Goal: Register for event/course

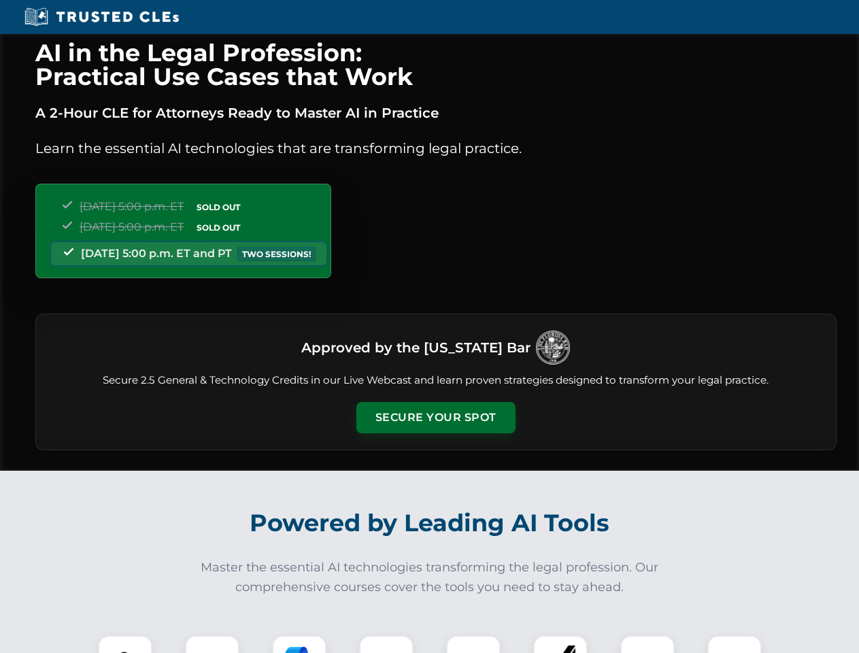
click at [435, 418] on button "Secure Your Spot" at bounding box center [435, 417] width 159 height 31
click at [125, 644] on img at bounding box center [124, 662] width 39 height 39
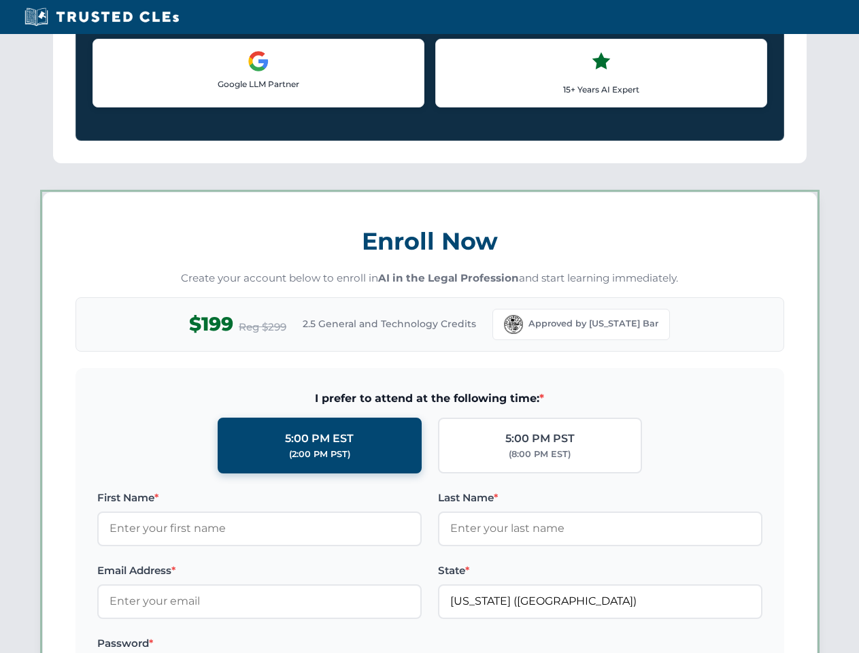
scroll to position [1179, 0]
